Goal: Information Seeking & Learning: Learn about a topic

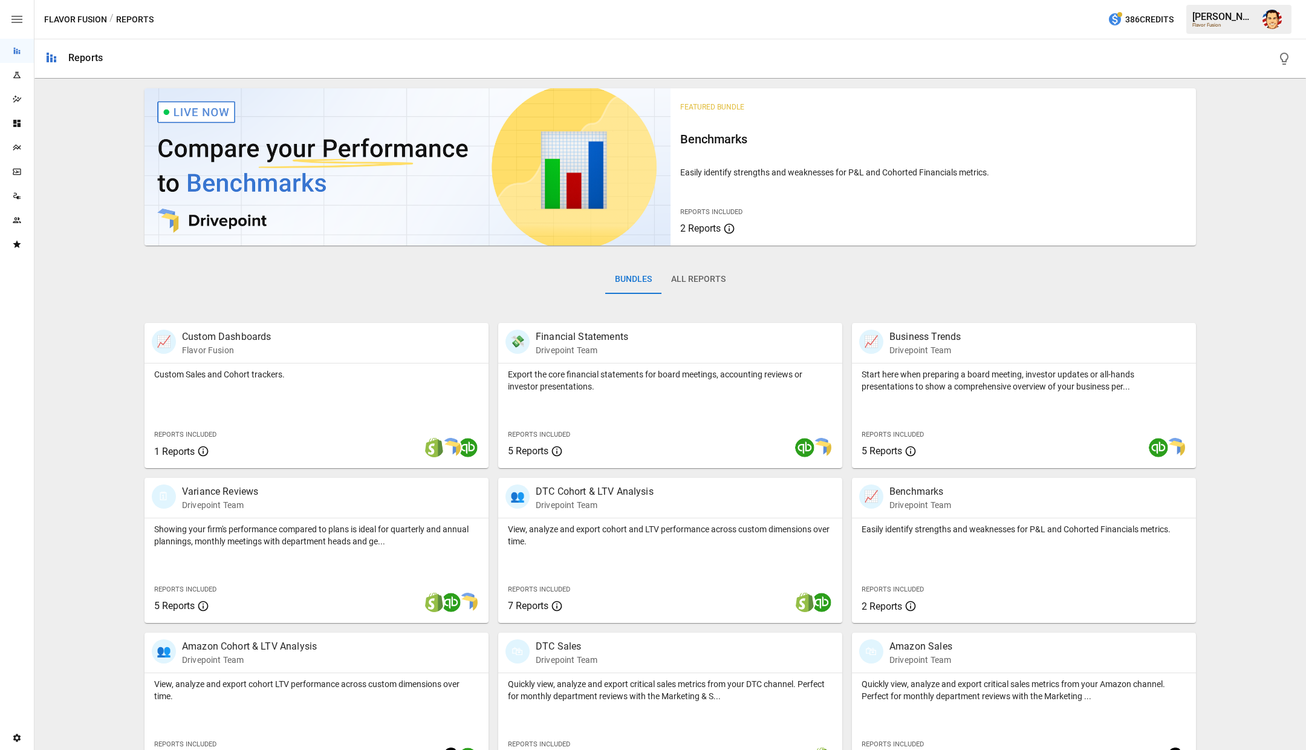
click at [386, 270] on div "Bundles All Reports" at bounding box center [671, 289] width 1052 height 68
click at [388, 279] on div "Bundles All Reports" at bounding box center [671, 289] width 1052 height 68
click at [16, 149] on icon "Plans" at bounding box center [17, 148] width 10 height 10
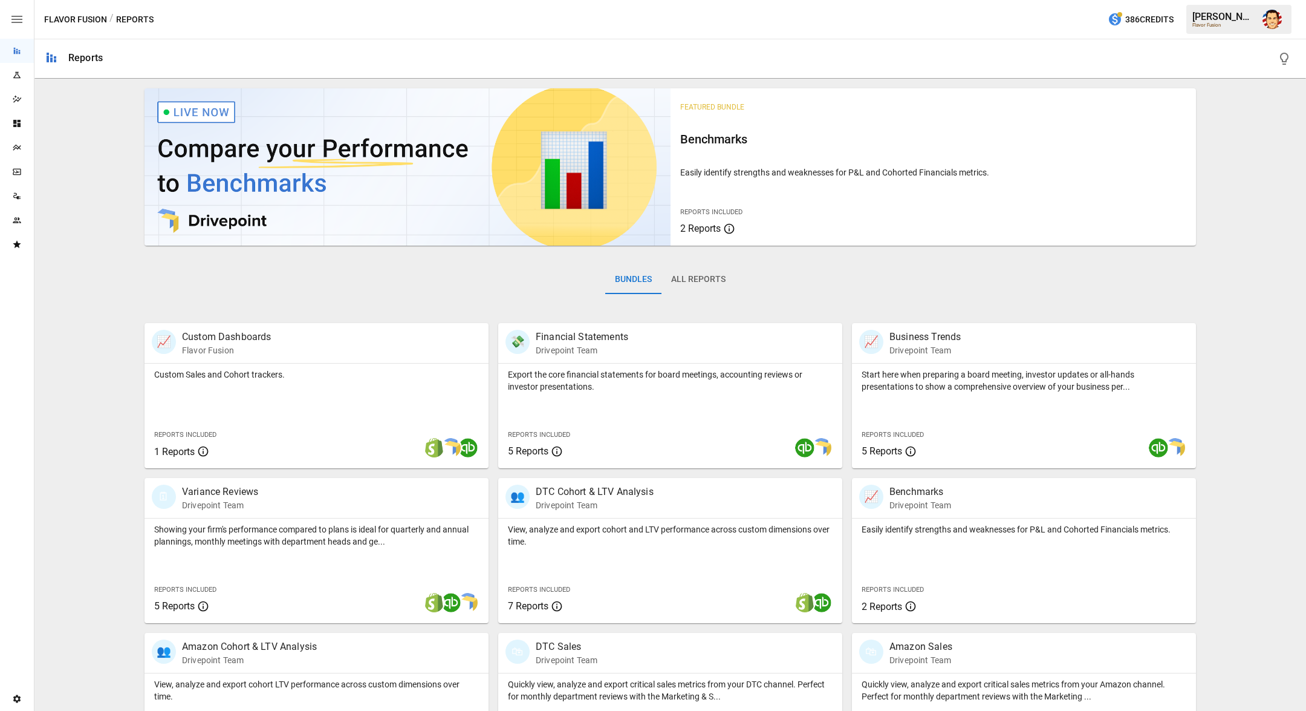
click at [19, 21] on icon "button" at bounding box center [17, 19] width 15 height 15
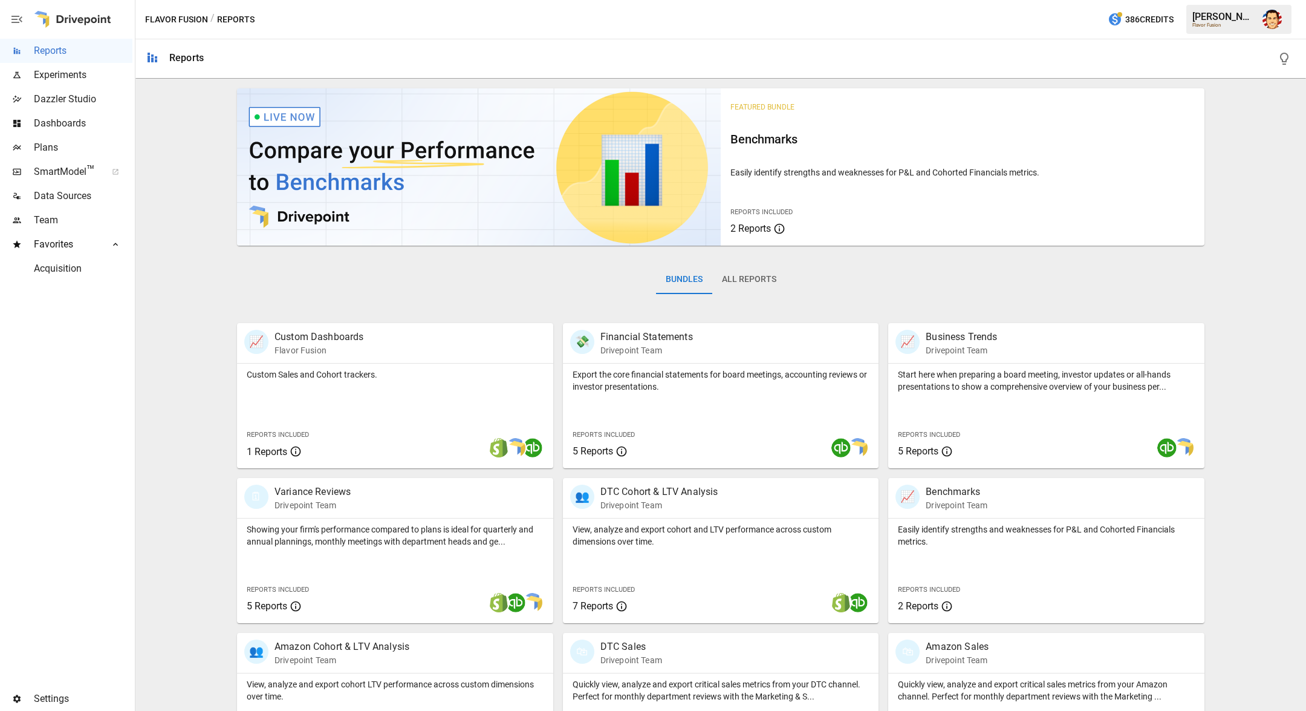
click at [183, 232] on div "Featured Bundle Benchmarks Easily identify strengths and weaknesses for P&L and…" at bounding box center [720, 507] width 1161 height 849
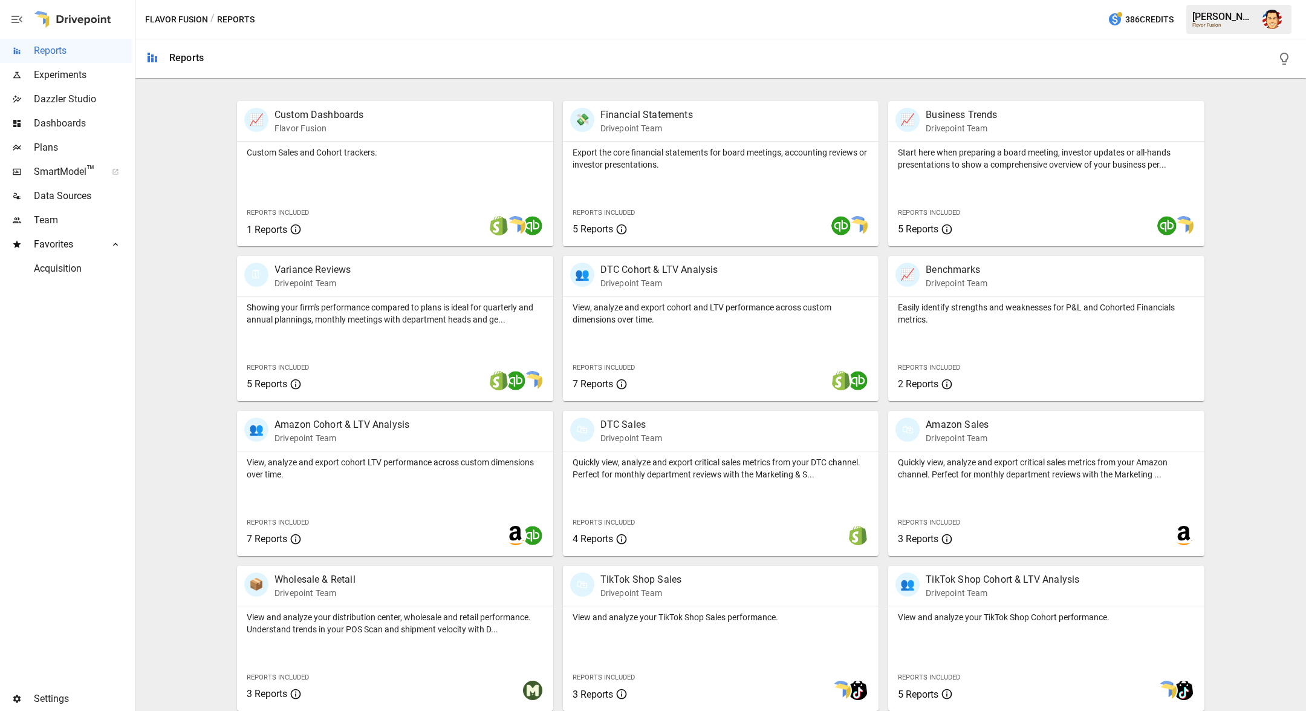
scroll to position [226, 0]
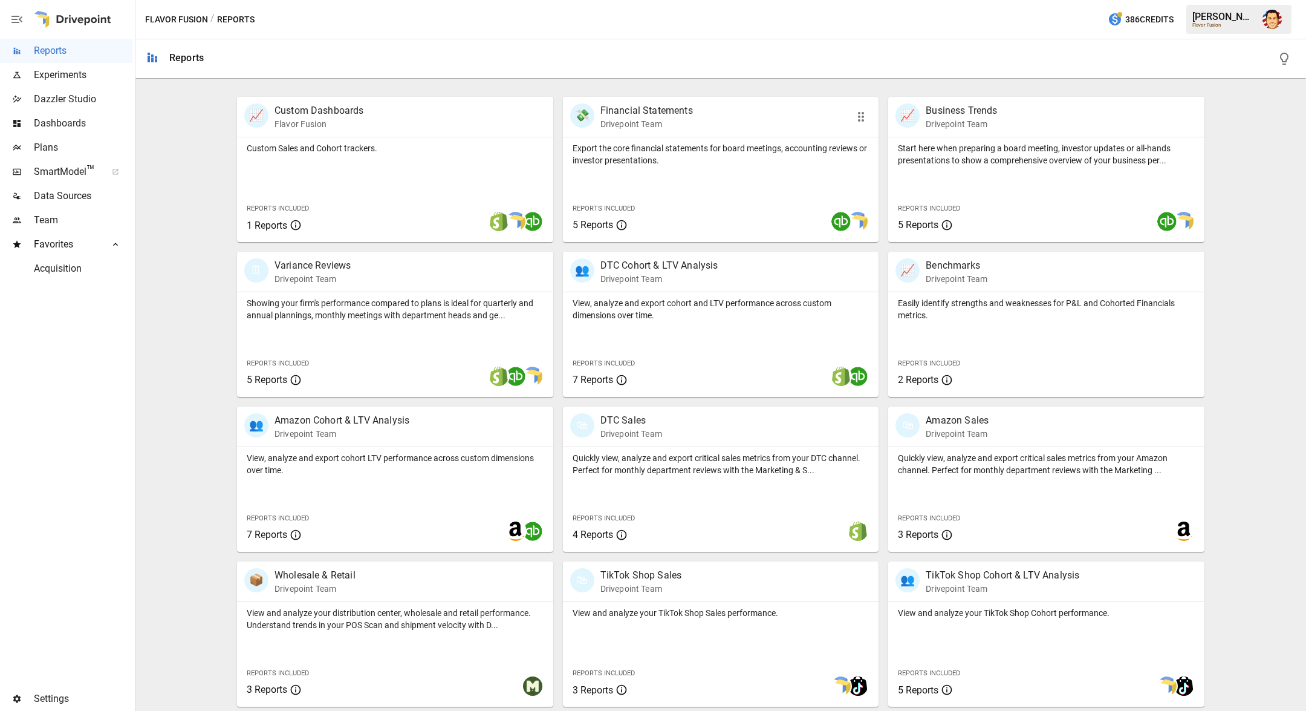
click at [634, 151] on p "Export the core financial statements for board meetings, accounting reviews or …" at bounding box center [721, 154] width 297 height 24
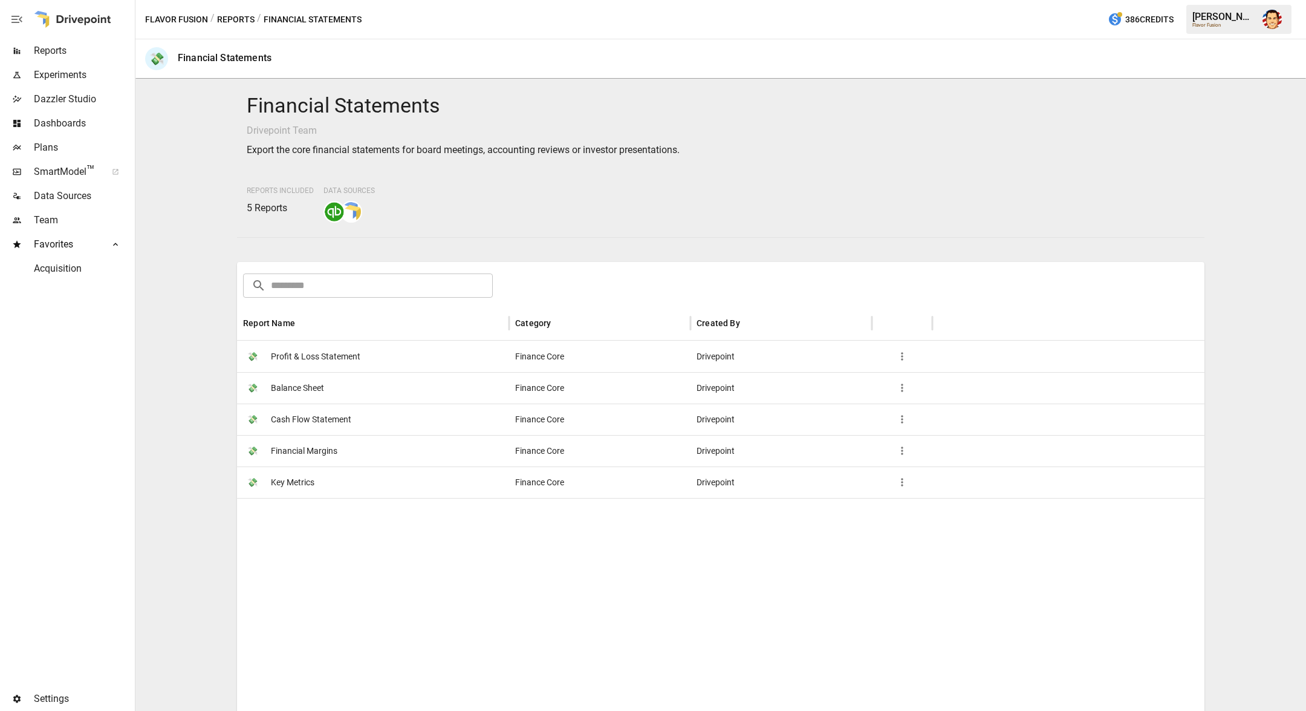
click at [226, 27] on div "Flavor Fusion / Reports / Financial Statements 386 Credits [PERSON_NAME] Flavor…" at bounding box center [720, 19] width 1171 height 39
click at [228, 17] on button "Reports" at bounding box center [235, 19] width 37 height 15
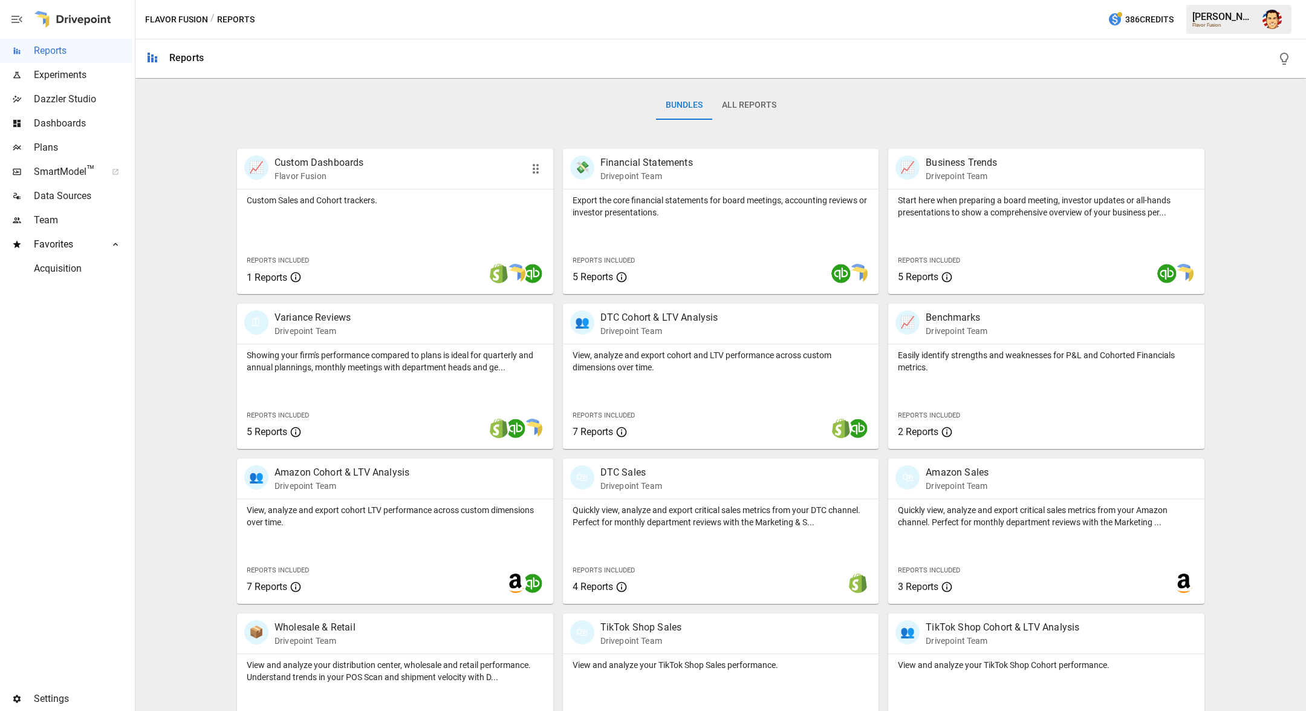
scroll to position [226, 0]
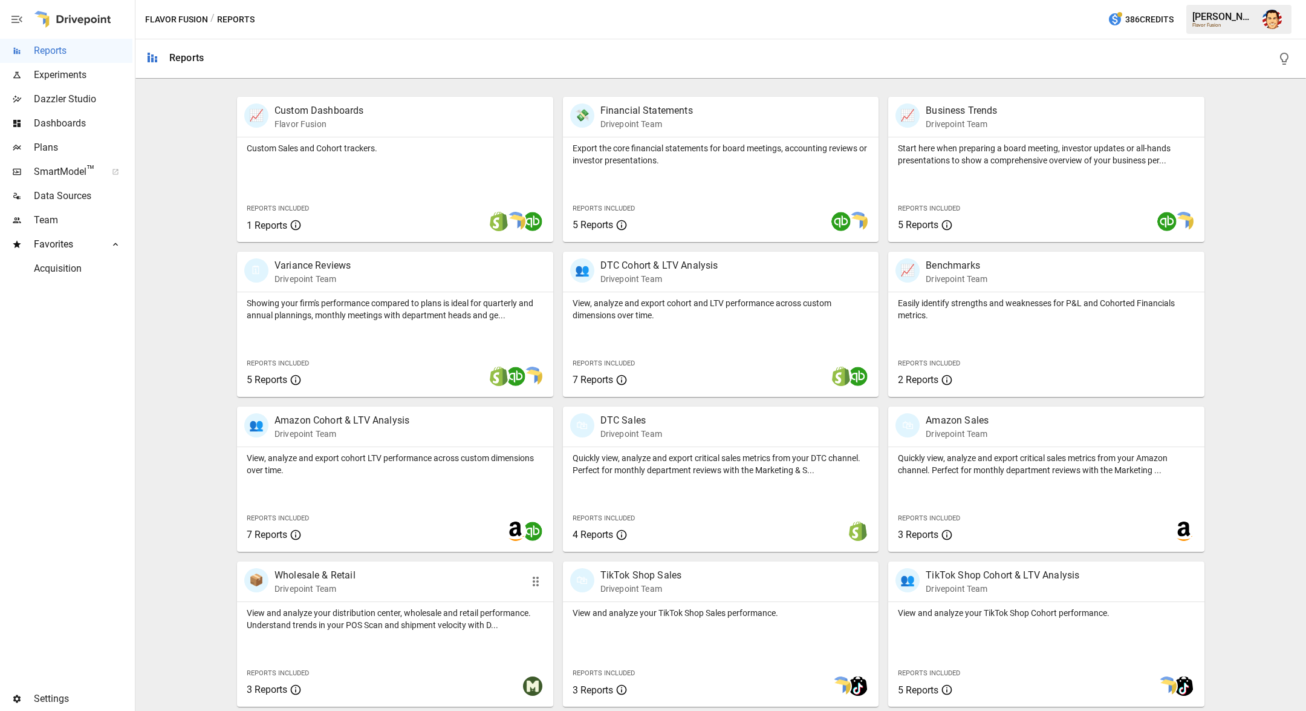
click at [319, 582] on p "Drivepoint Team" at bounding box center [315, 588] width 81 height 12
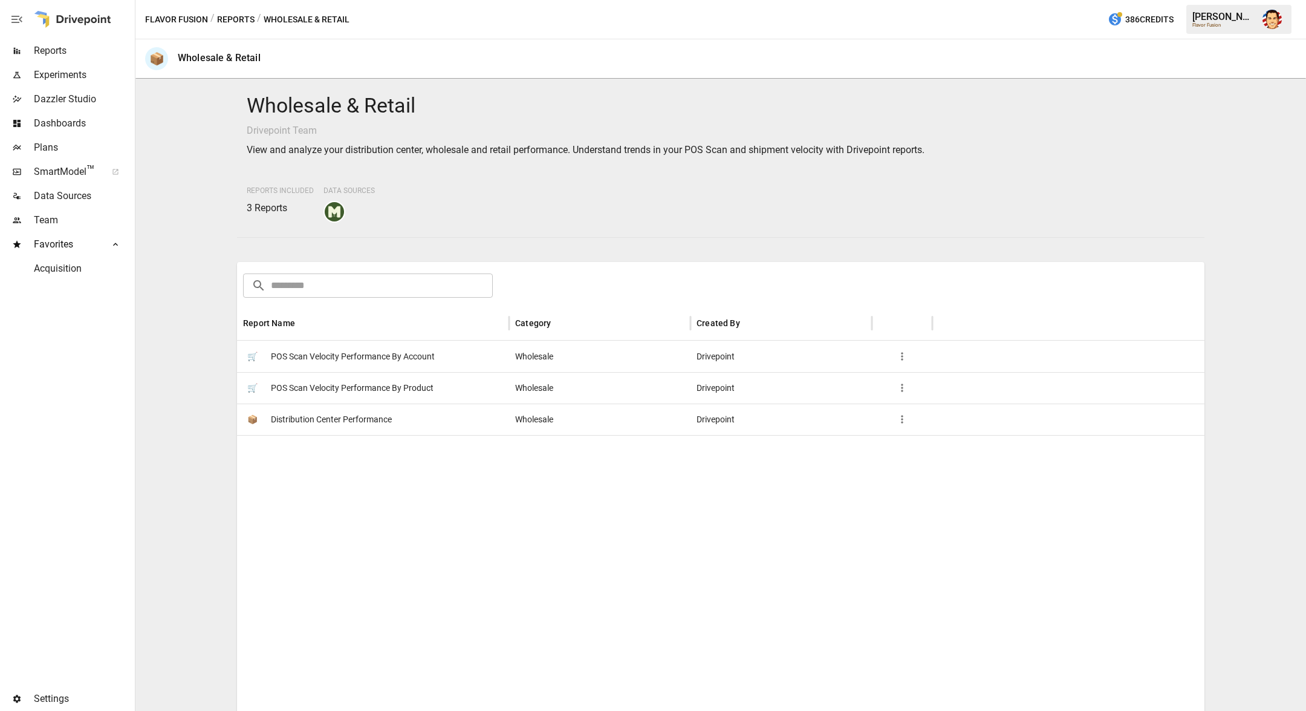
click at [324, 429] on span "Distribution Center Performance" at bounding box center [331, 419] width 121 height 31
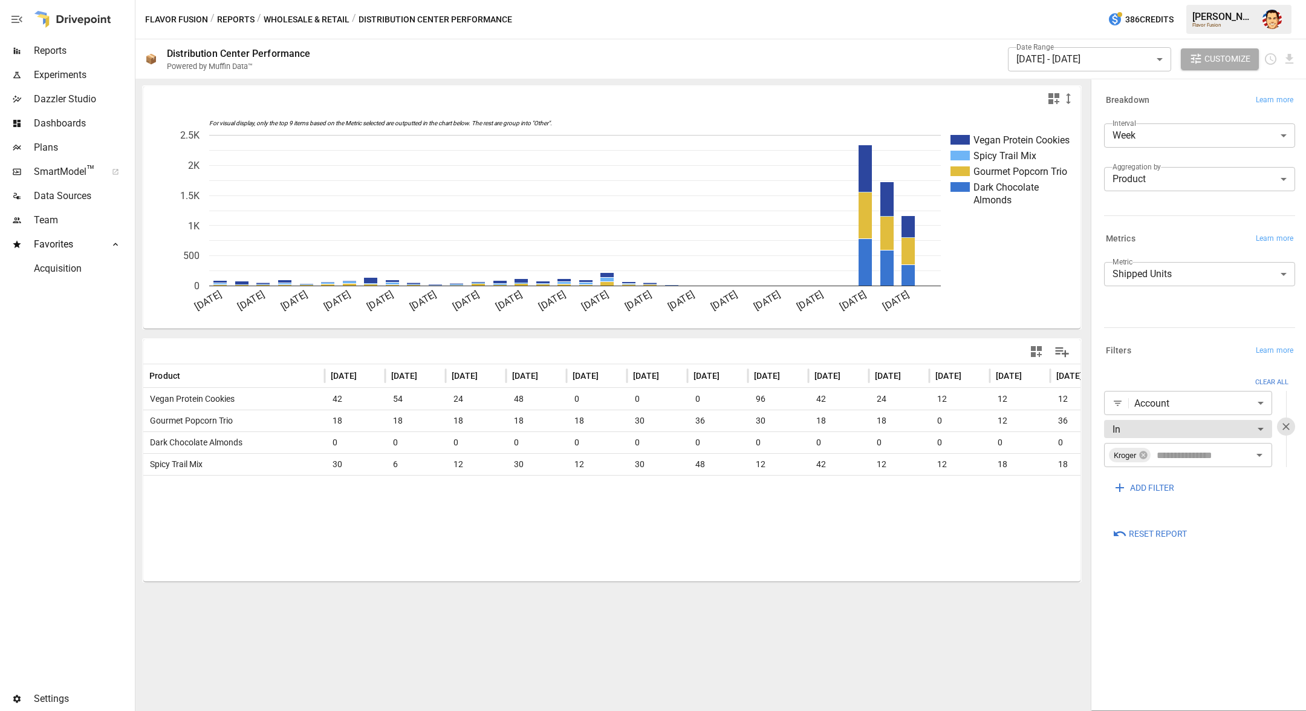
click at [1135, 0] on body "Reports Experiments Dazzler Studio Dashboards Plans SmartModel ™ Data Sources T…" at bounding box center [653, 0] width 1306 height 0
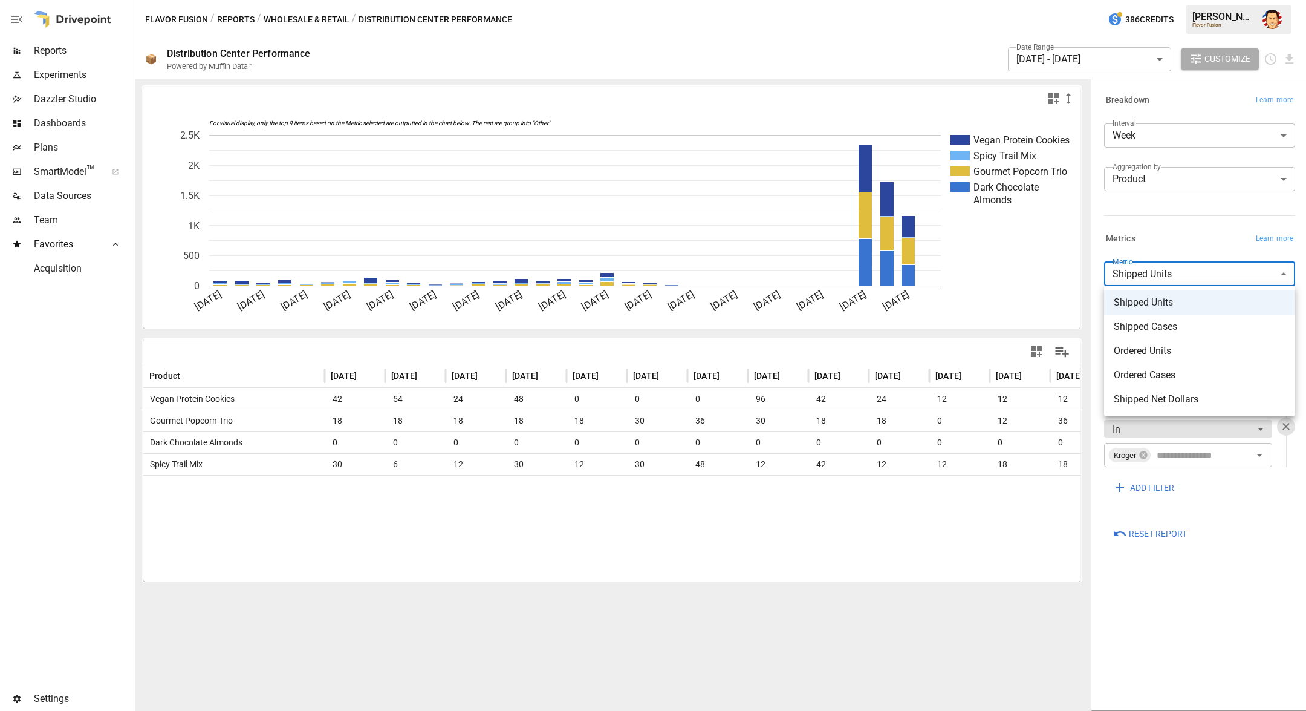
click at [1158, 350] on span "Ordered Units" at bounding box center [1200, 351] width 172 height 15
type input "**********"
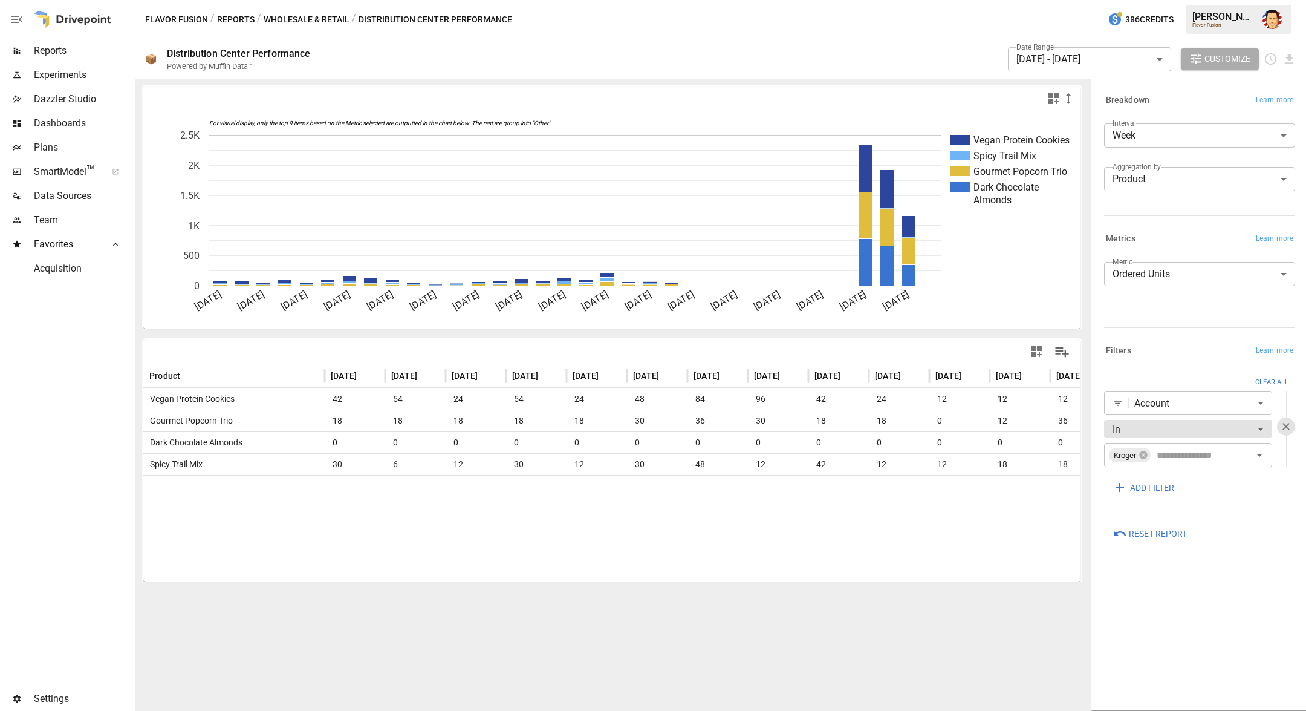
click at [891, 36] on div "Flavor Fusion / Reports / Wholesale & Retail / Distribution Center Performance …" at bounding box center [720, 19] width 1171 height 39
click at [1265, 60] on icon "Schedule report" at bounding box center [1271, 59] width 14 height 14
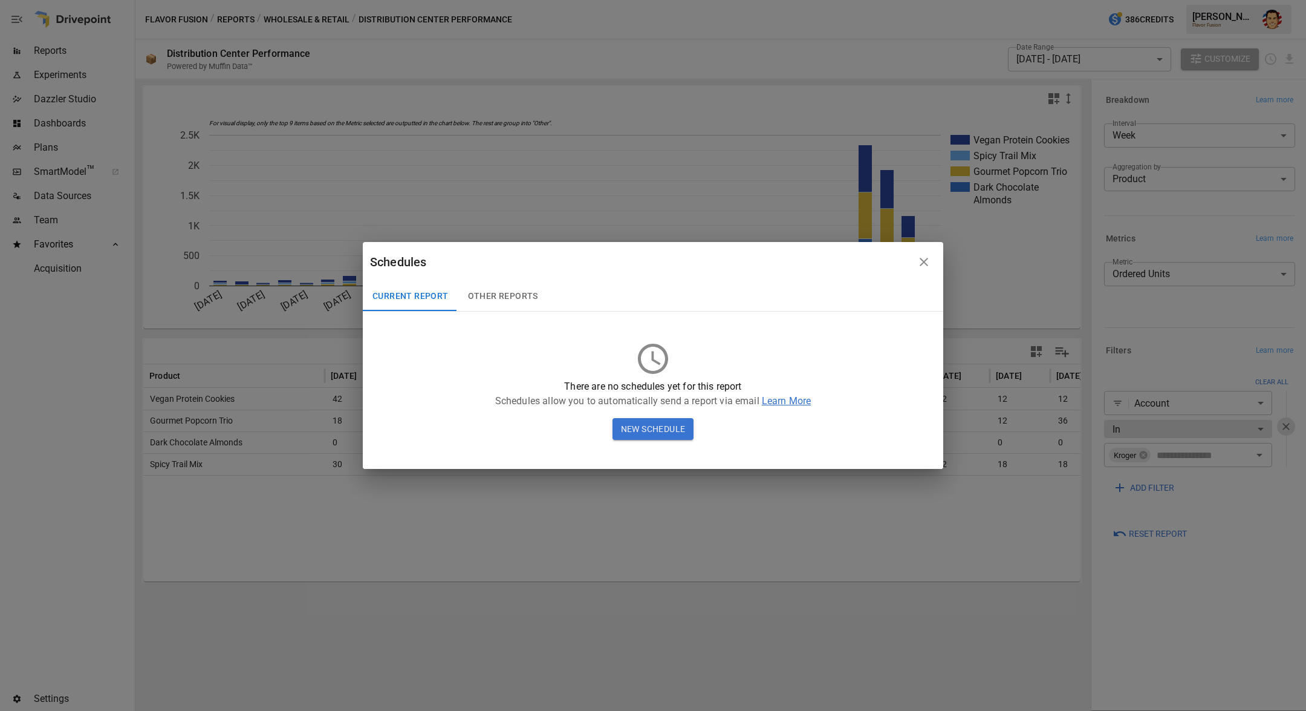
click at [924, 262] on icon "button" at bounding box center [924, 262] width 8 height 8
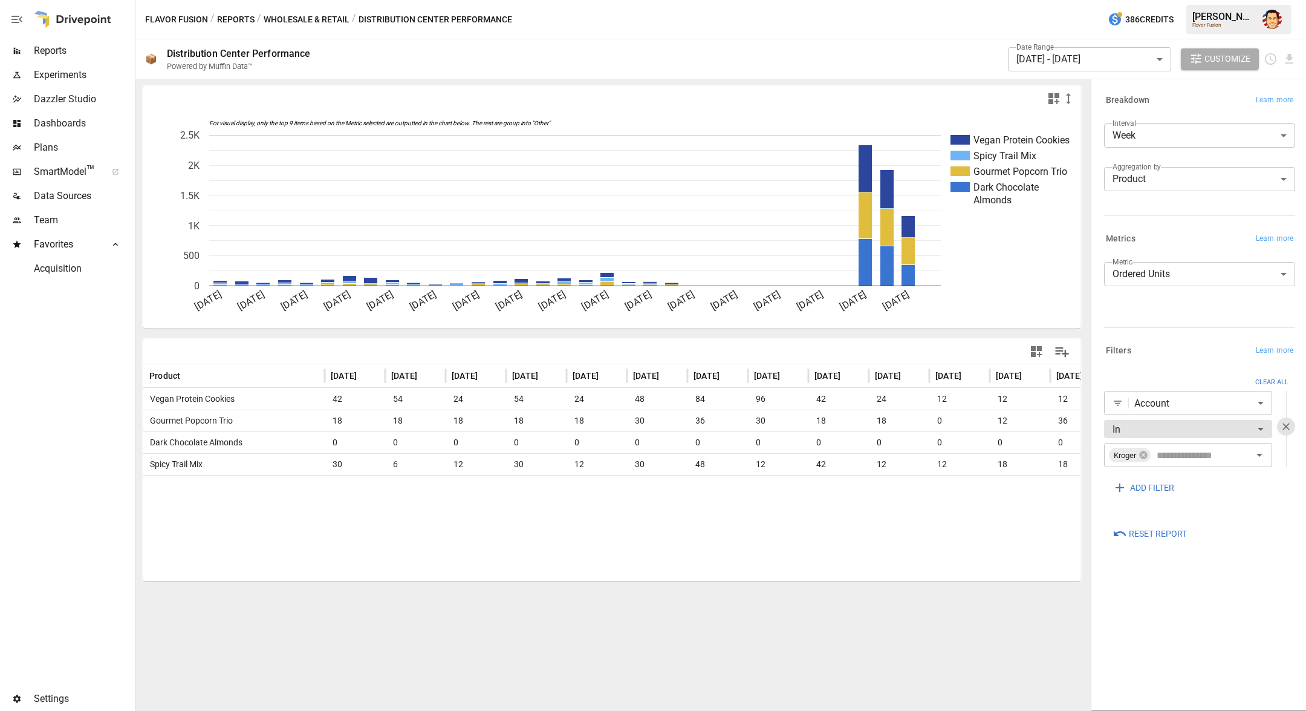
click at [66, 129] on span "Dashboards" at bounding box center [83, 123] width 99 height 15
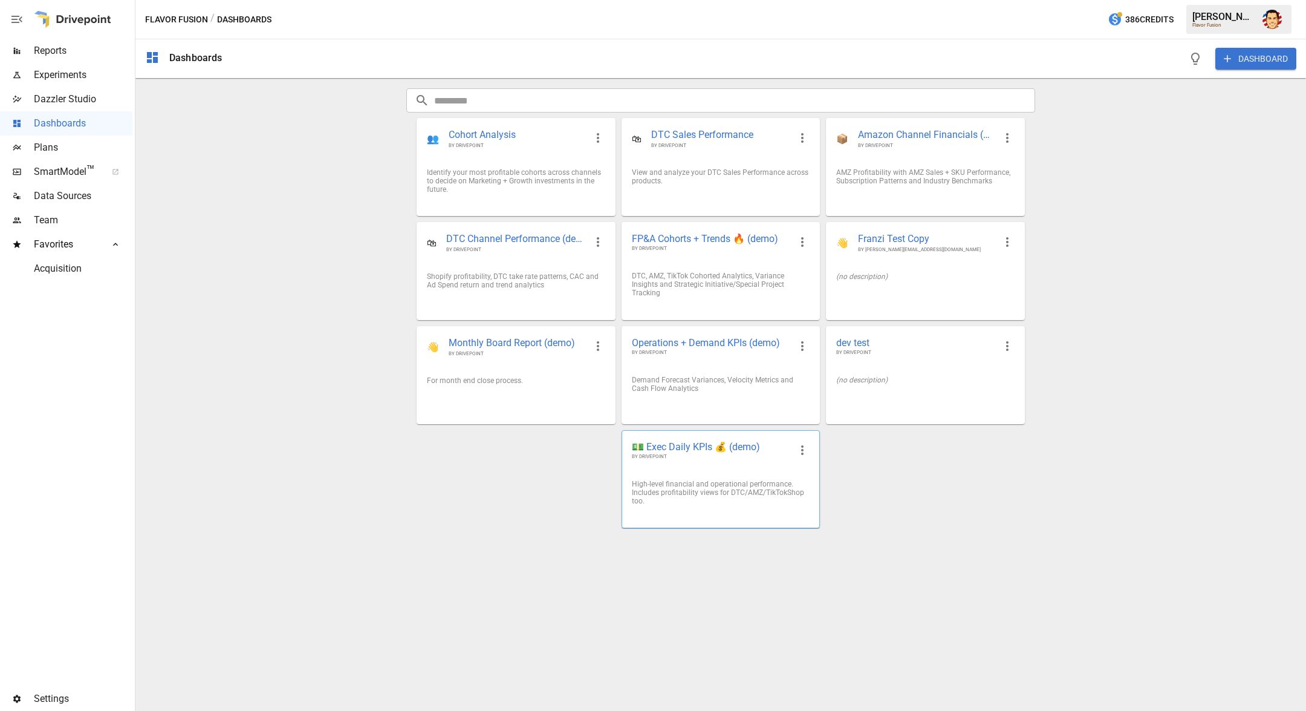
click at [674, 451] on span "💵 Exec Daily KPIs 💰 (demo)" at bounding box center [711, 446] width 158 height 13
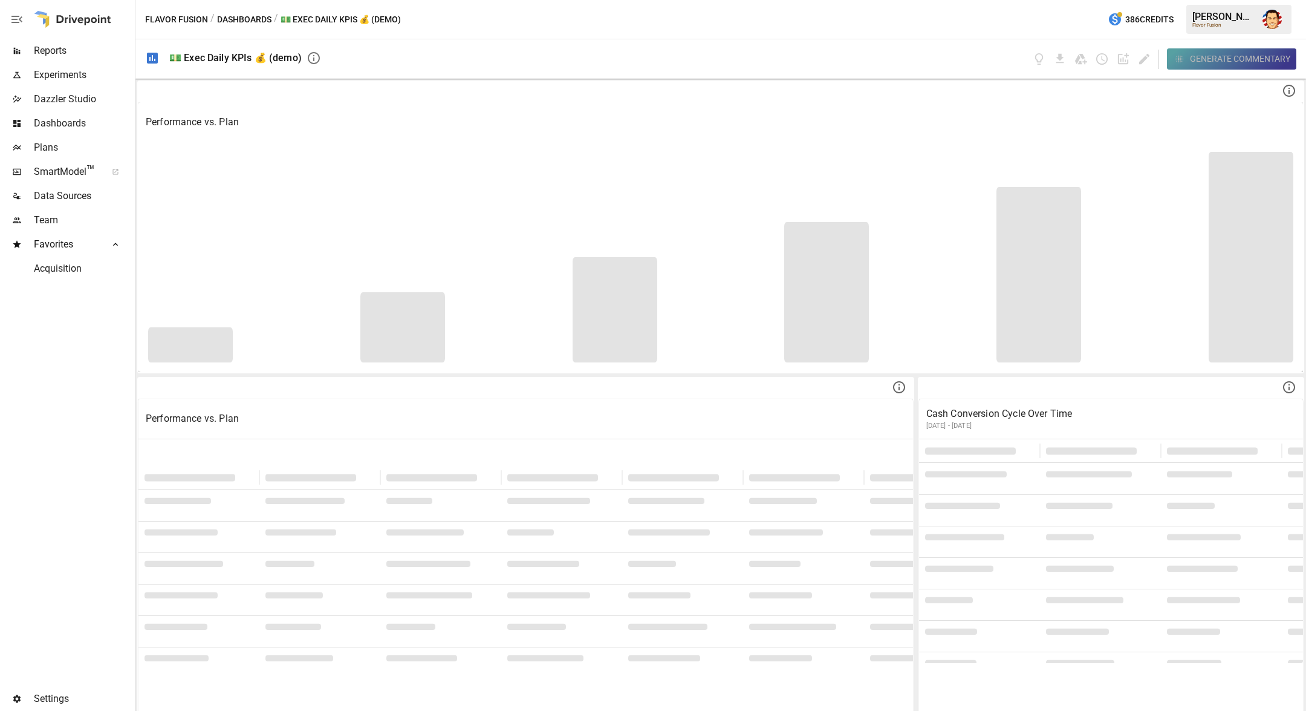
click at [1205, 57] on div "Generate Commentary" at bounding box center [1240, 58] width 100 height 15
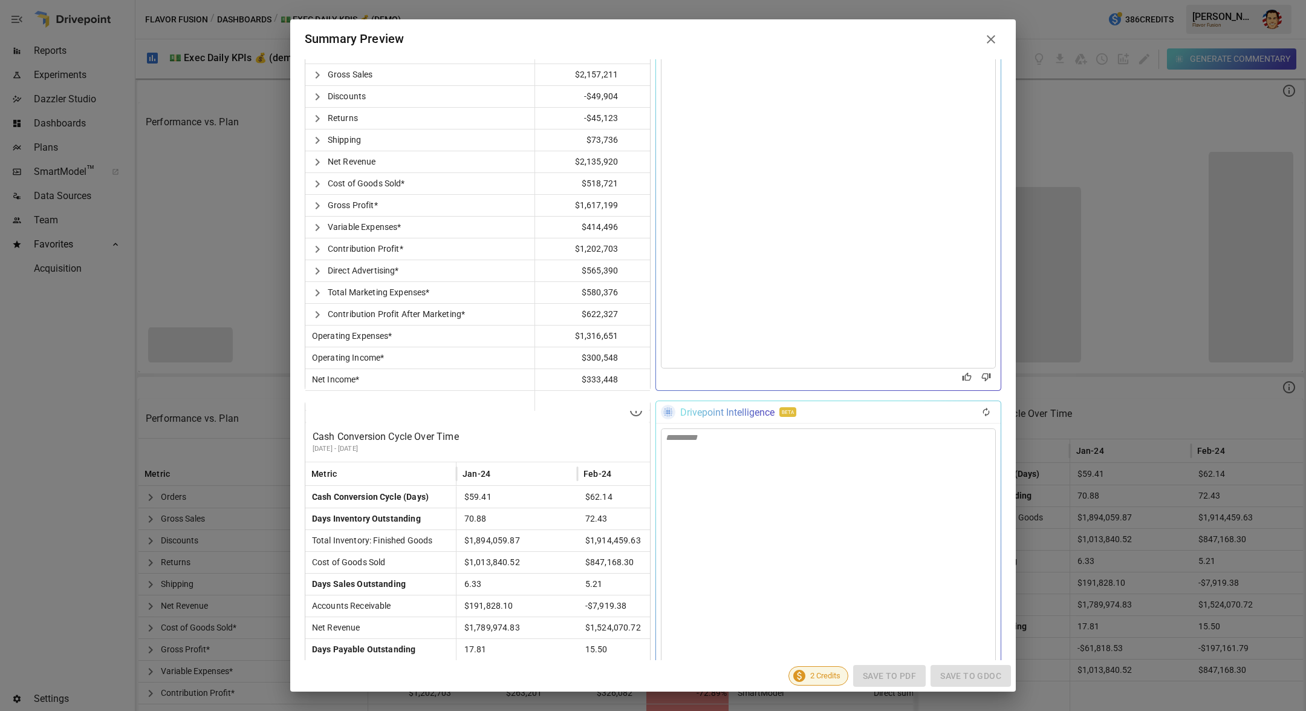
scroll to position [460, 0]
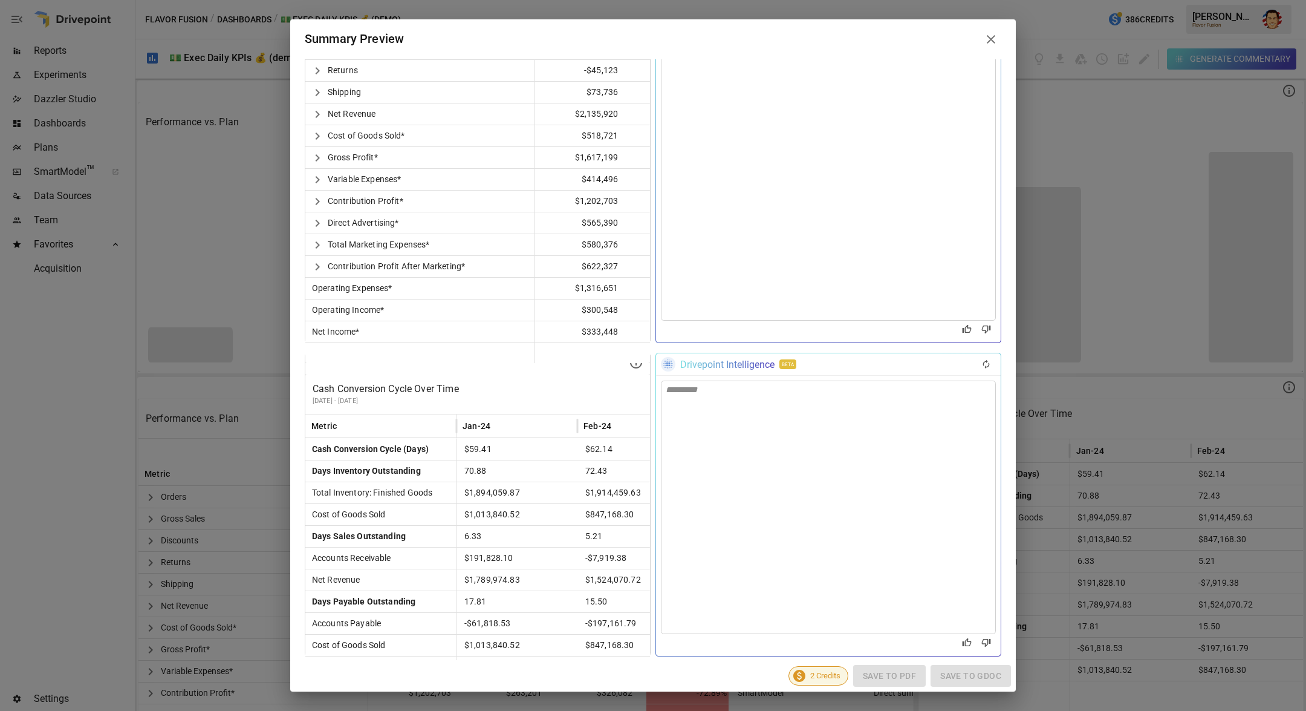
click at [991, 36] on icon at bounding box center [991, 39] width 15 height 15
